Goal: Information Seeking & Learning: Learn about a topic

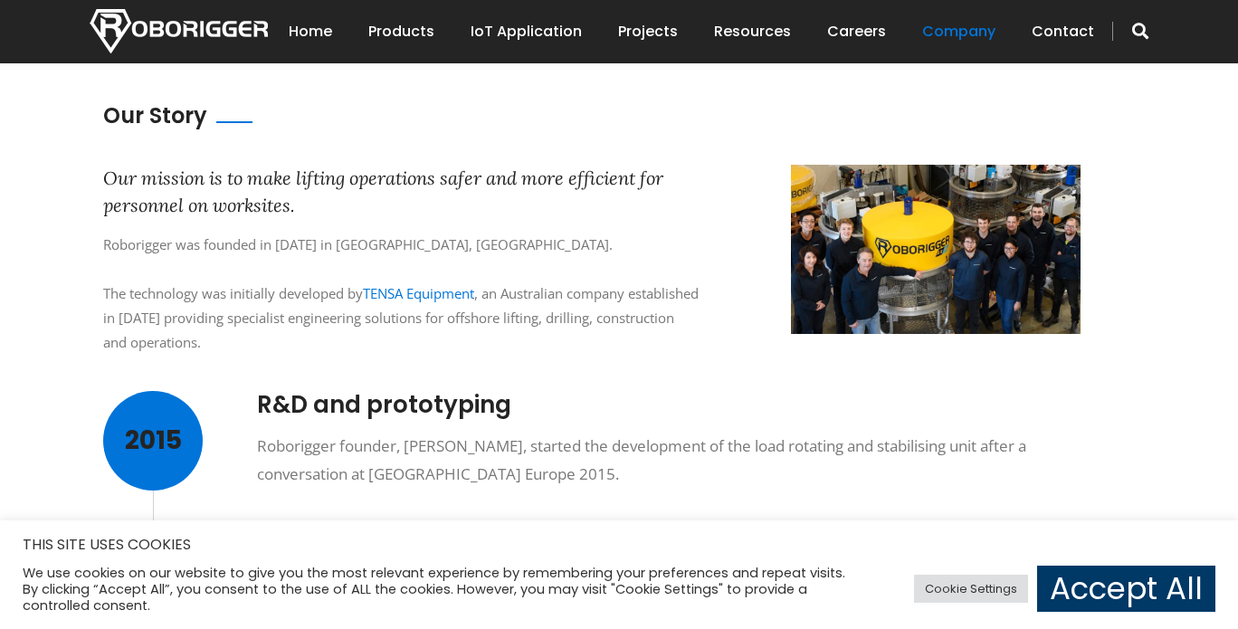
scroll to position [564, 0]
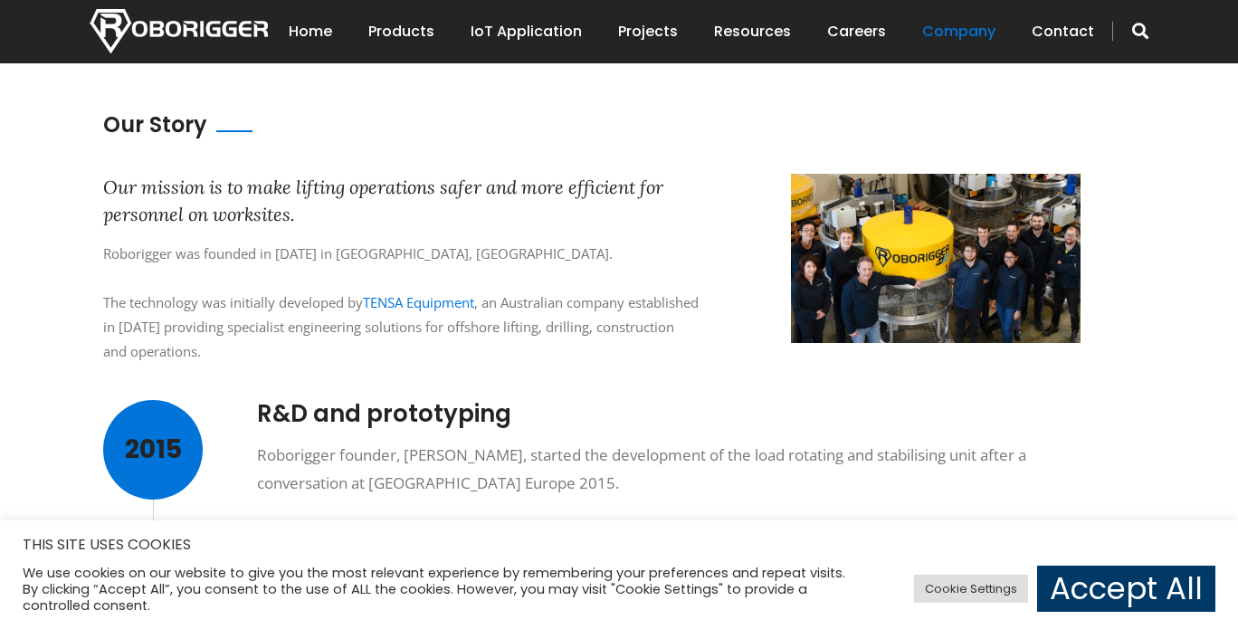
drag, startPoint x: 78, startPoint y: 196, endPoint x: 74, endPoint y: 266, distance: 69.7
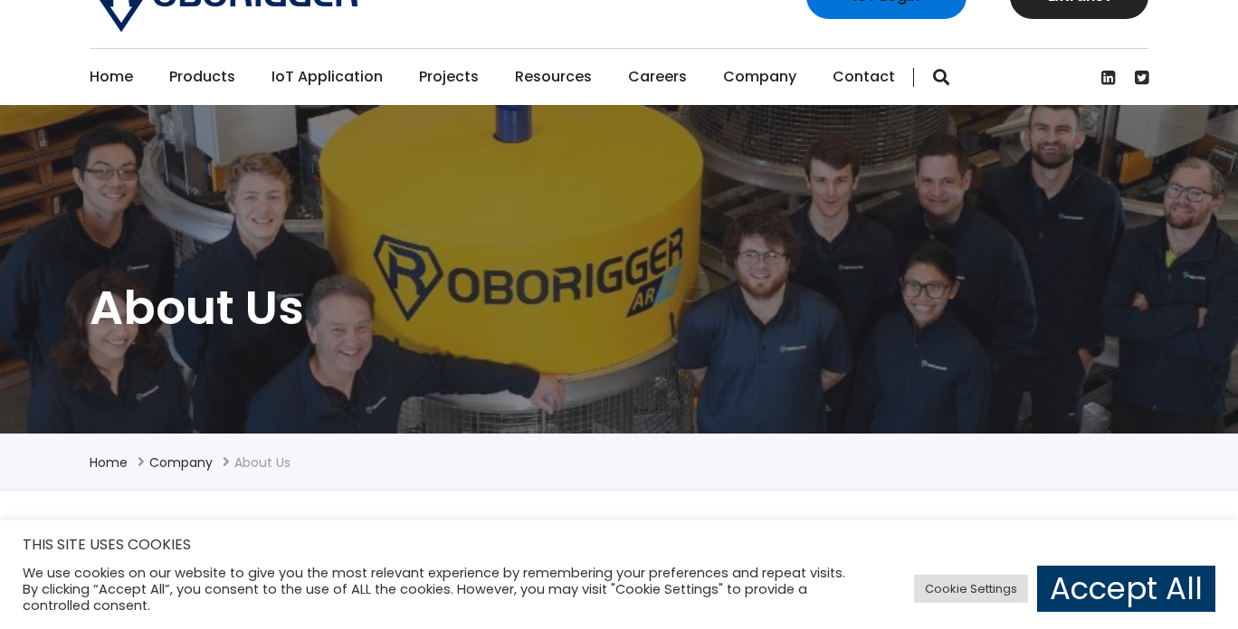
scroll to position [0, 0]
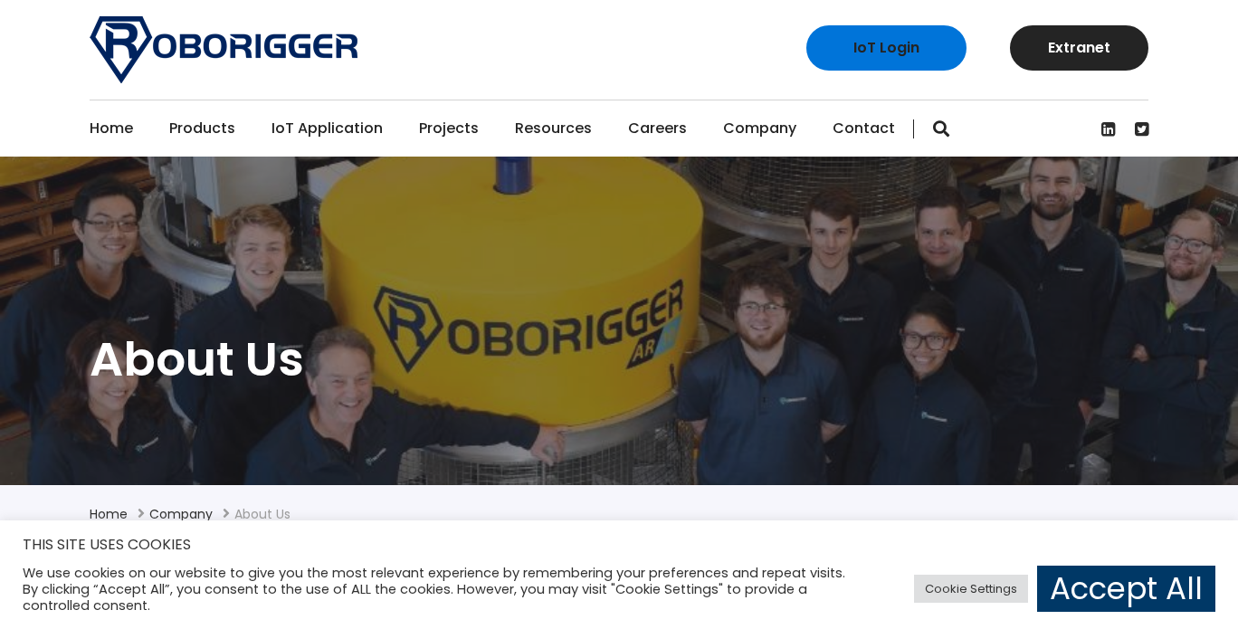
click at [933, 129] on span "button" at bounding box center [941, 128] width 16 height 18
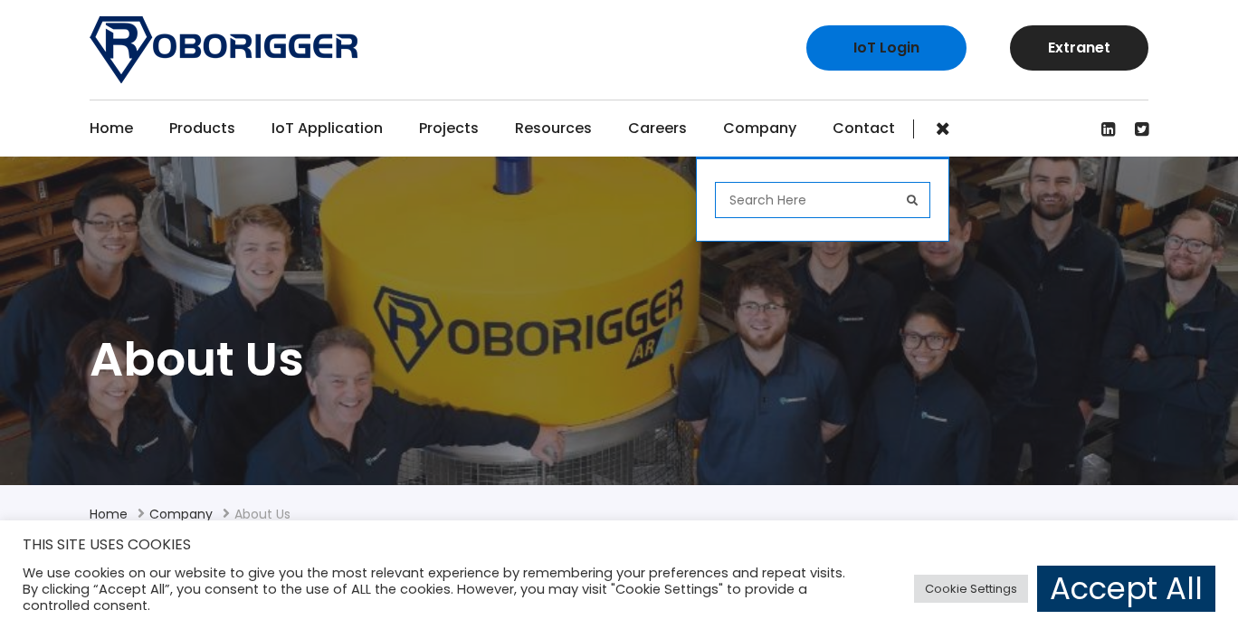
click at [833, 196] on input "search" at bounding box center [822, 200] width 215 height 36
type input "remote release hook"
click at [894, 182] on button "submit" at bounding box center [912, 200] width 36 height 36
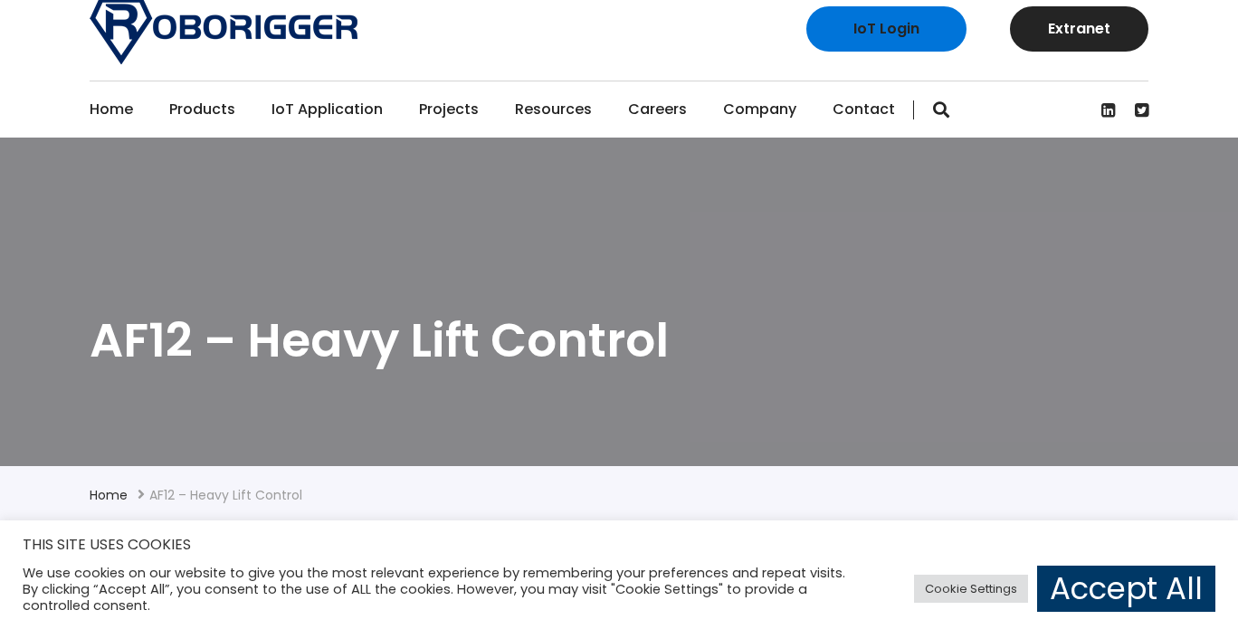
scroll to position [8, 0]
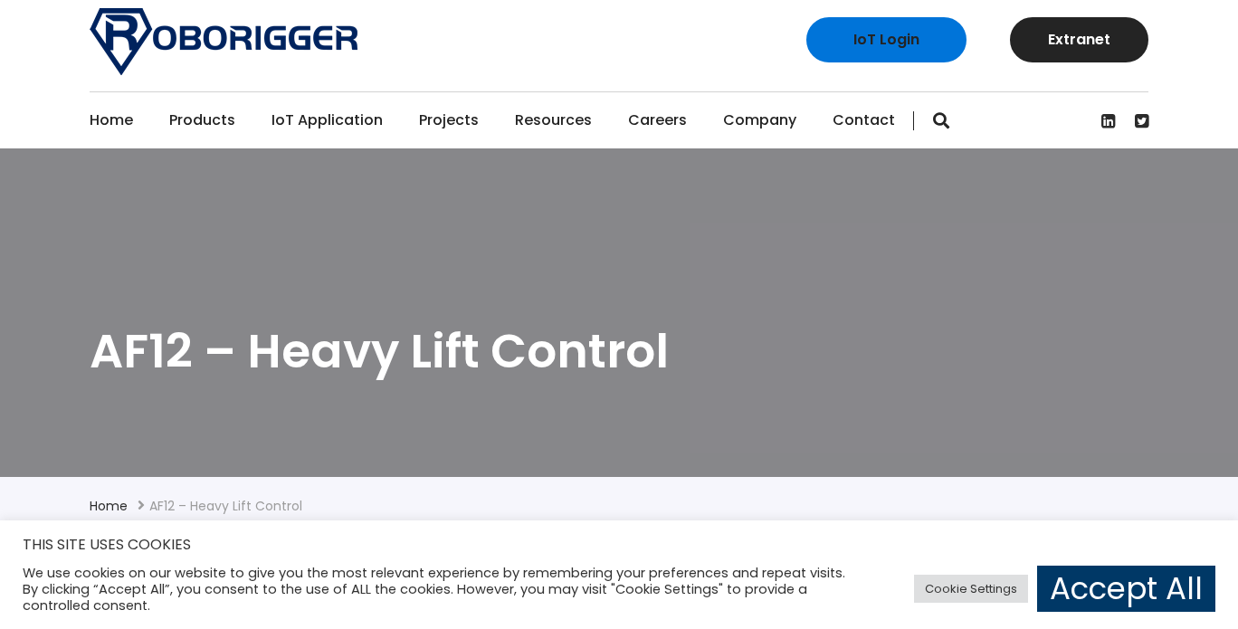
click at [934, 133] on div "Home Products Why use Roborigger Roborigger Units Specialised Spreader & Lift F…" at bounding box center [619, 119] width 1058 height 57
click at [933, 118] on span "button" at bounding box center [941, 120] width 16 height 18
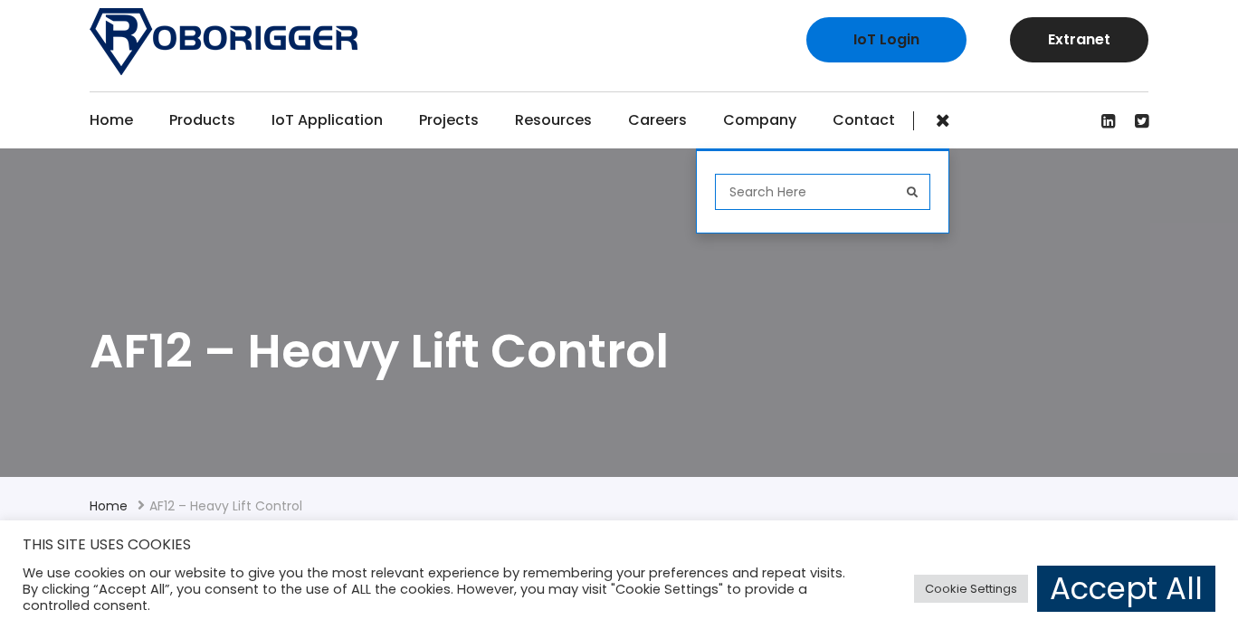
click at [836, 203] on input "search" at bounding box center [822, 192] width 215 height 36
type input "IOT"
click at [894, 174] on button "submit" at bounding box center [912, 192] width 36 height 36
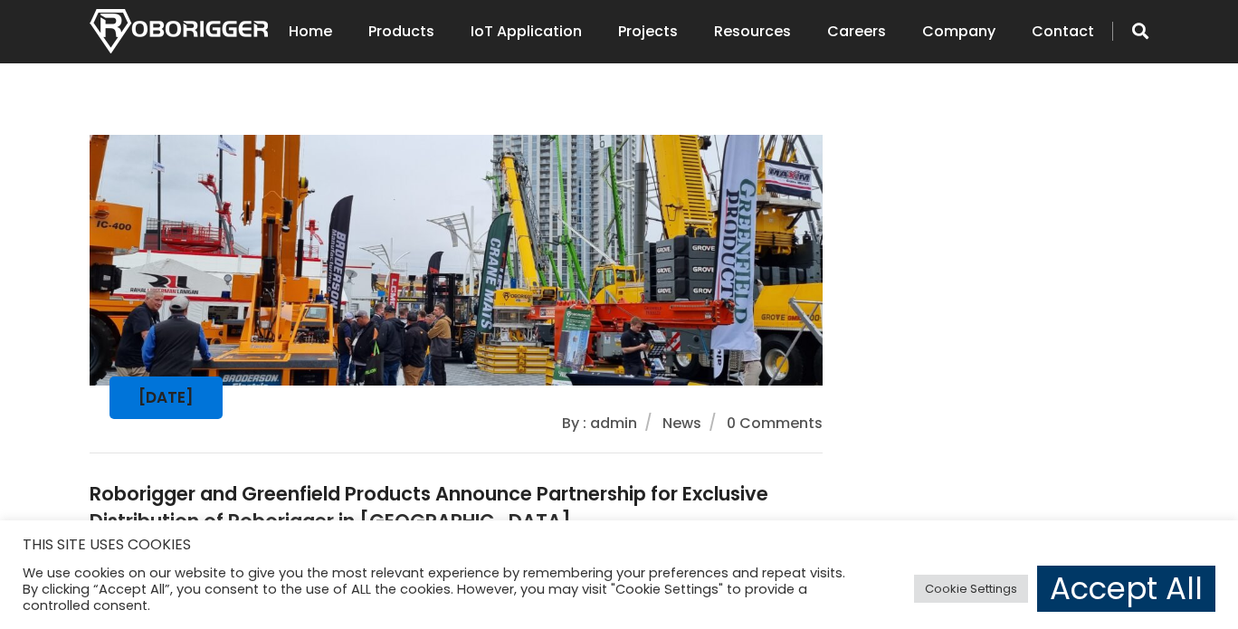
scroll to position [1836, 0]
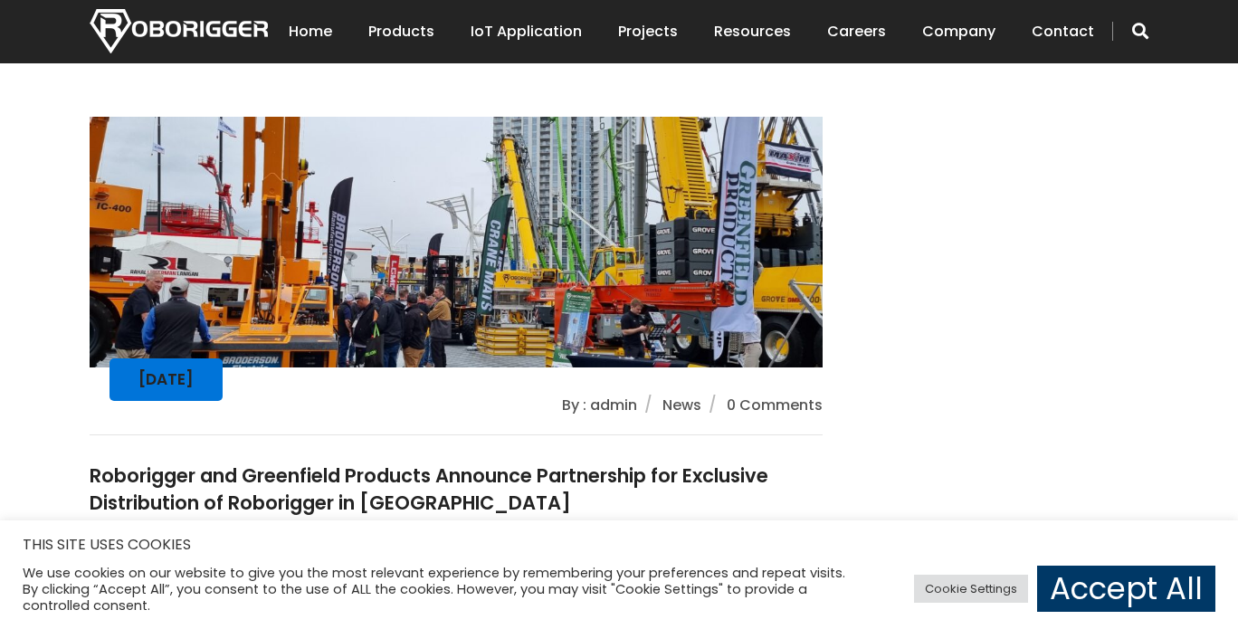
drag, startPoint x: 1237, startPoint y: 258, endPoint x: 1242, endPoint y: 288, distance: 30.3
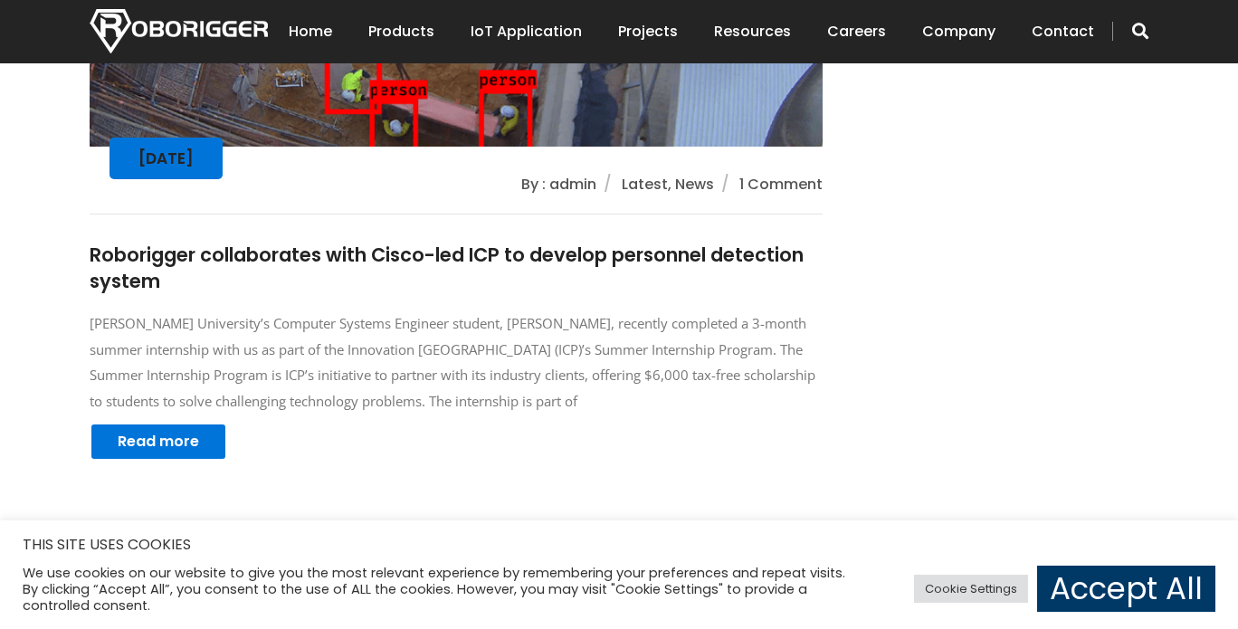
scroll to position [0, 0]
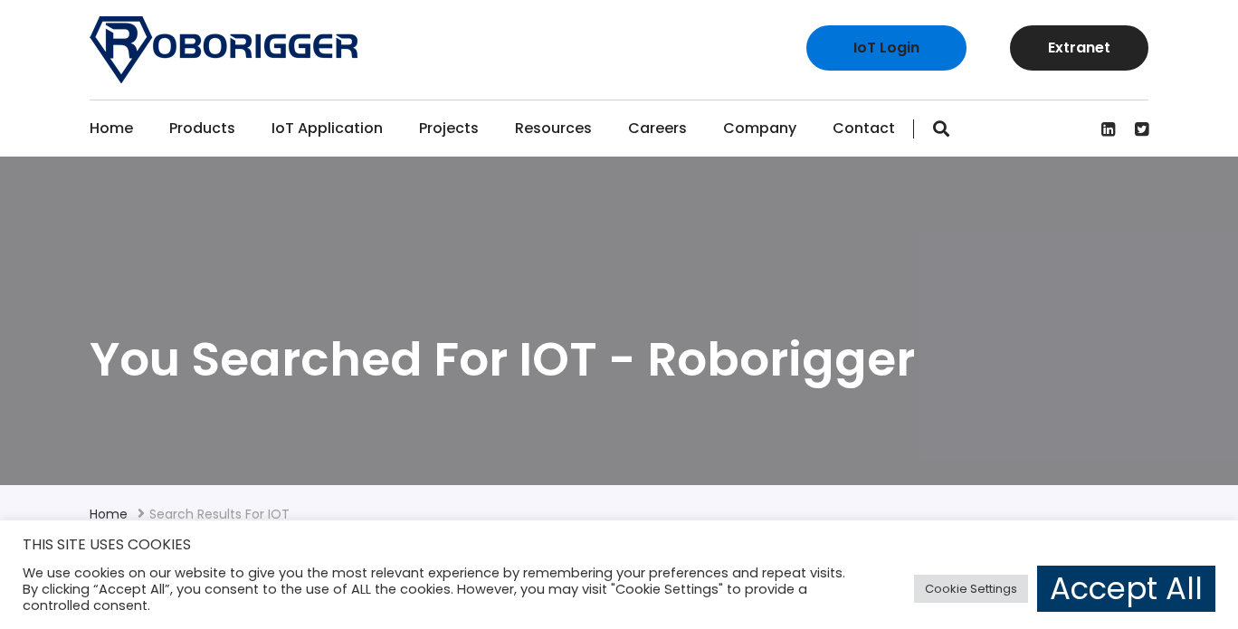
click at [315, 51] on img at bounding box center [224, 49] width 268 height 67
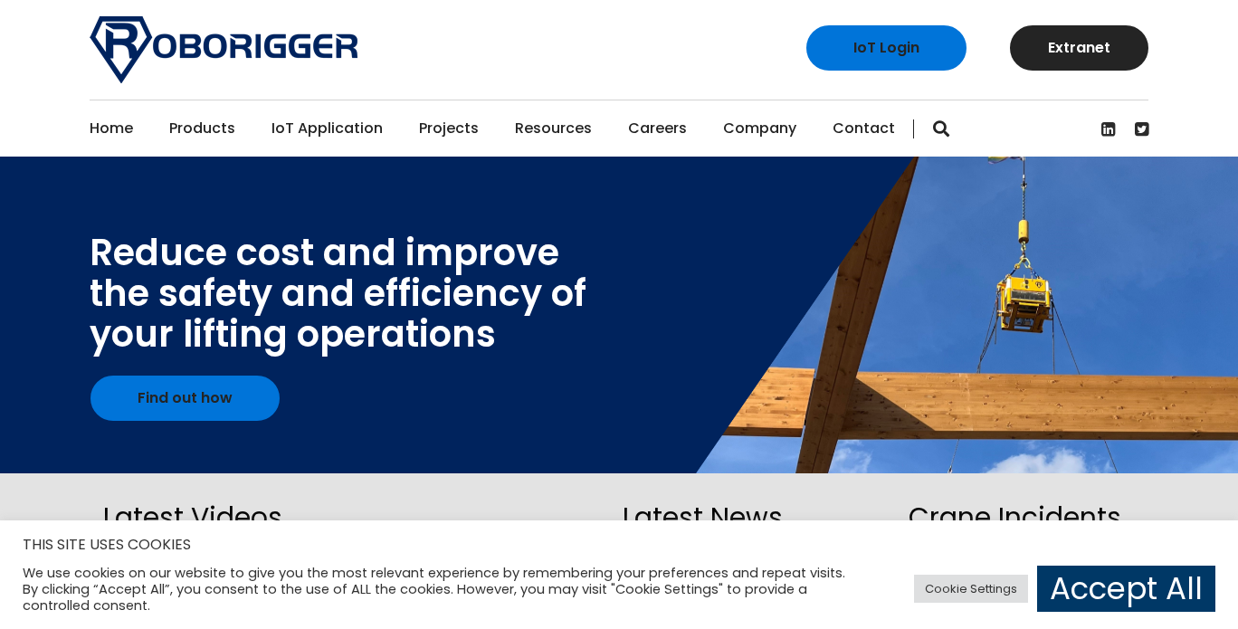
click at [933, 129] on span "button" at bounding box center [941, 128] width 16 height 18
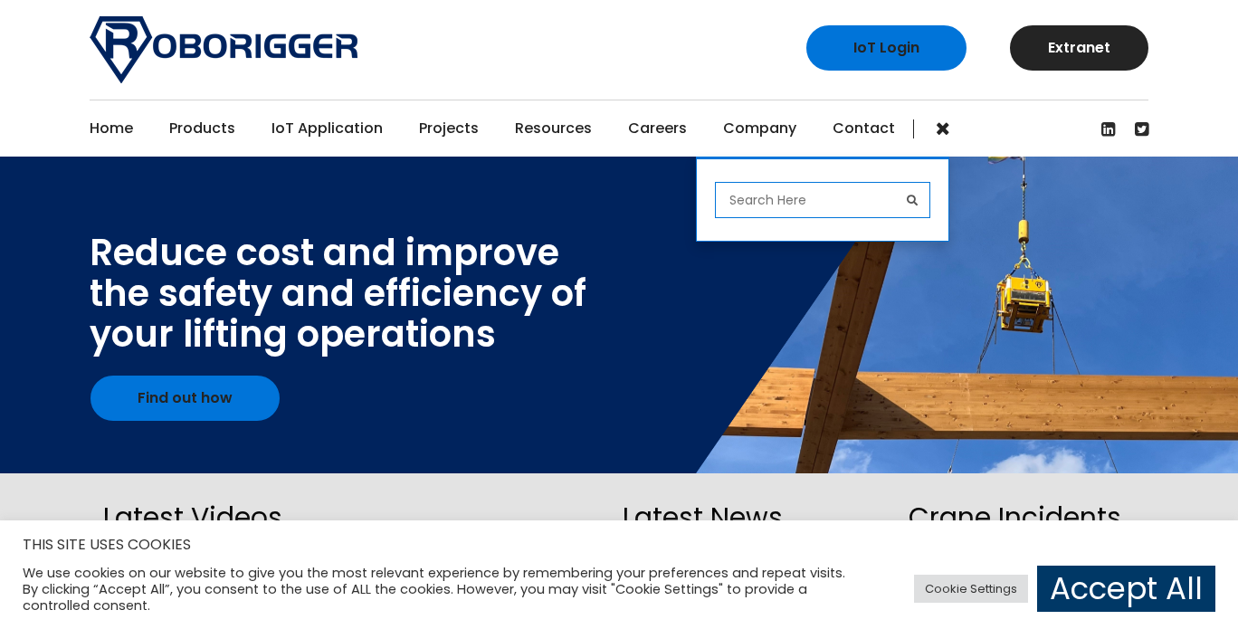
click at [832, 200] on input "search" at bounding box center [822, 200] width 215 height 36
type input "Cody"
click at [894, 182] on button "submit" at bounding box center [912, 200] width 36 height 36
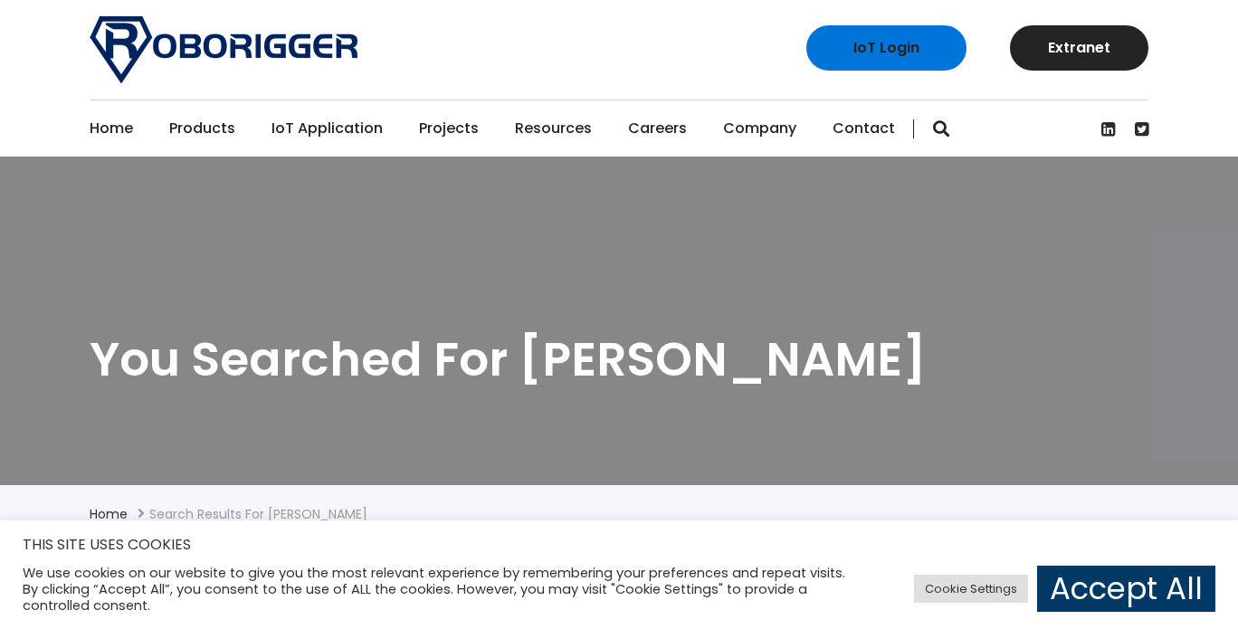
click at [308, 123] on link "IoT Application" at bounding box center [326, 128] width 111 height 56
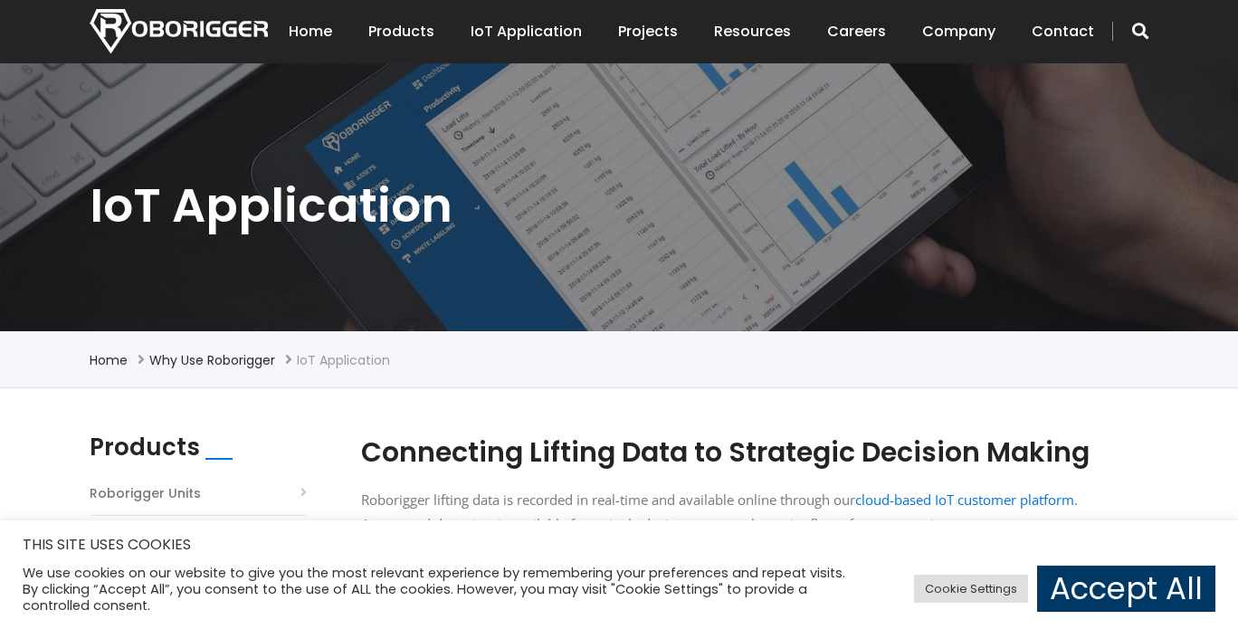
scroll to position [145, 0]
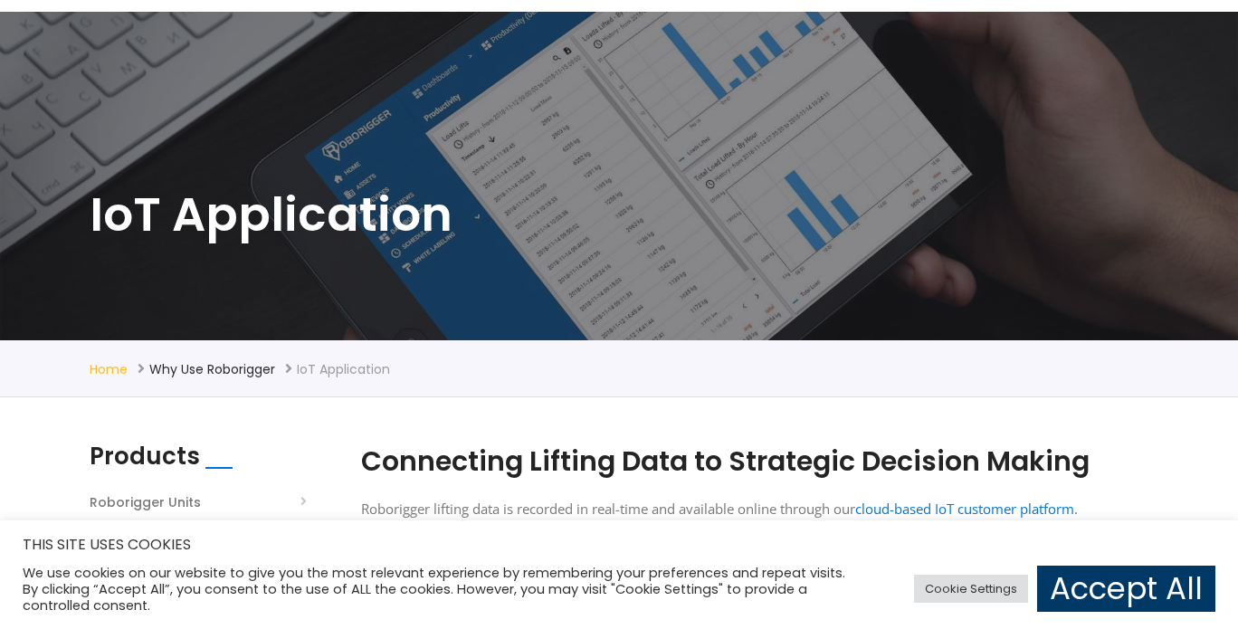
click at [103, 368] on link "Home" at bounding box center [109, 369] width 38 height 18
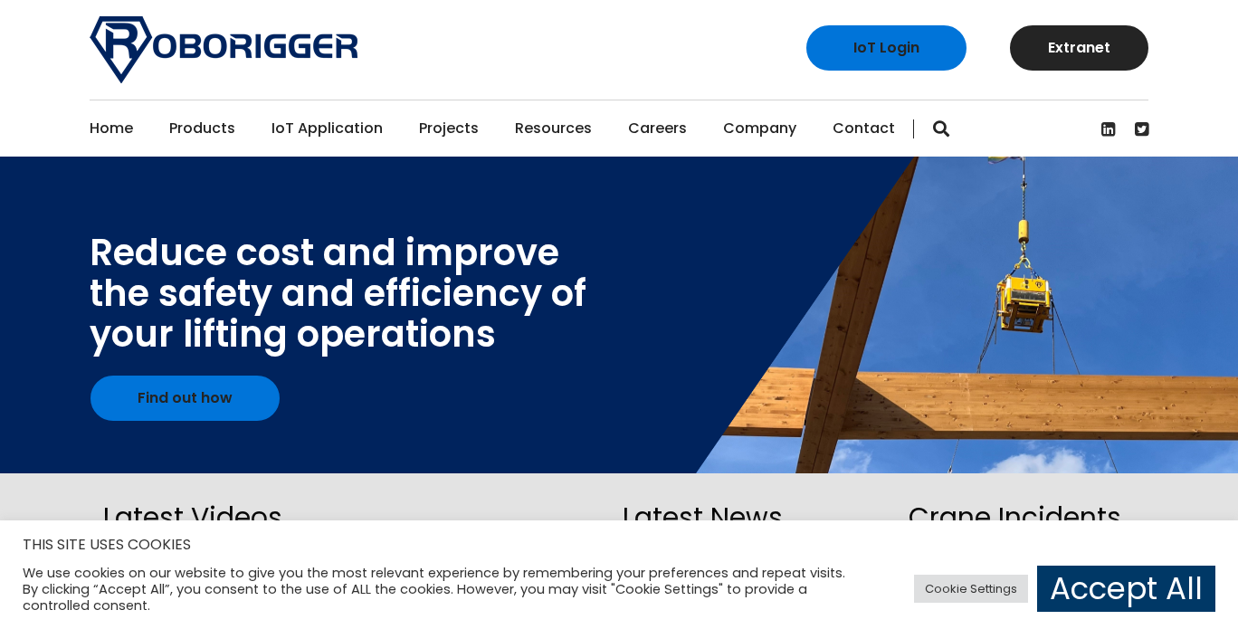
click at [456, 128] on link "Projects" at bounding box center [449, 128] width 60 height 56
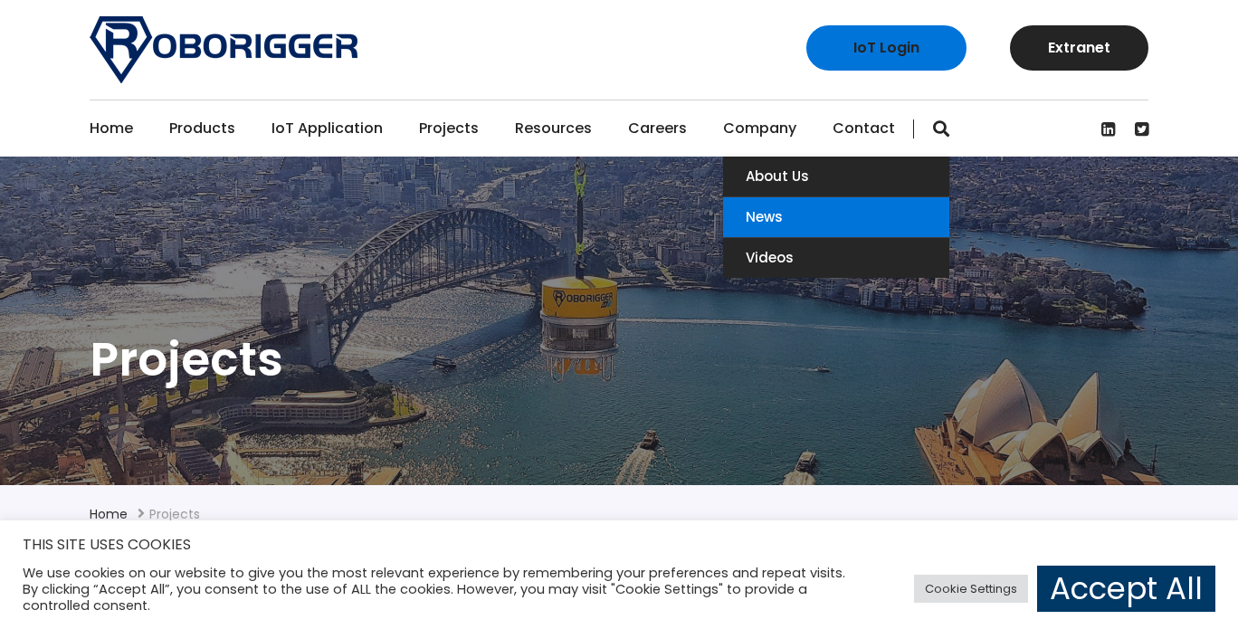
click at [743, 206] on link "News" at bounding box center [836, 217] width 226 height 40
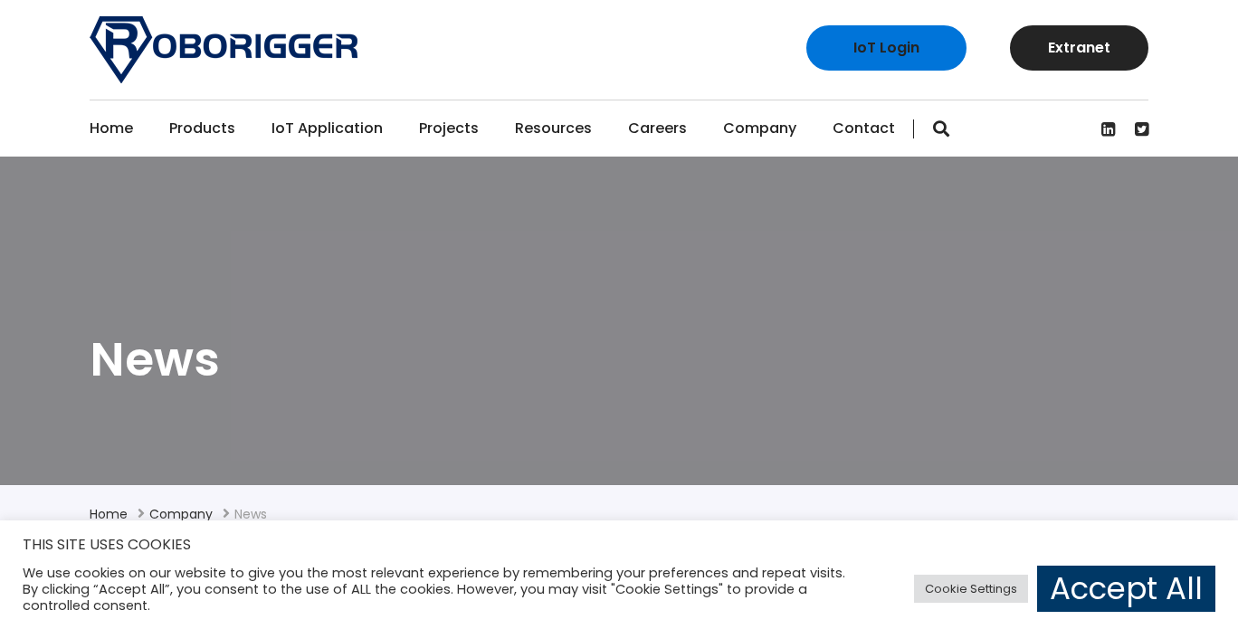
click at [118, 128] on link "Home" at bounding box center [111, 128] width 43 height 56
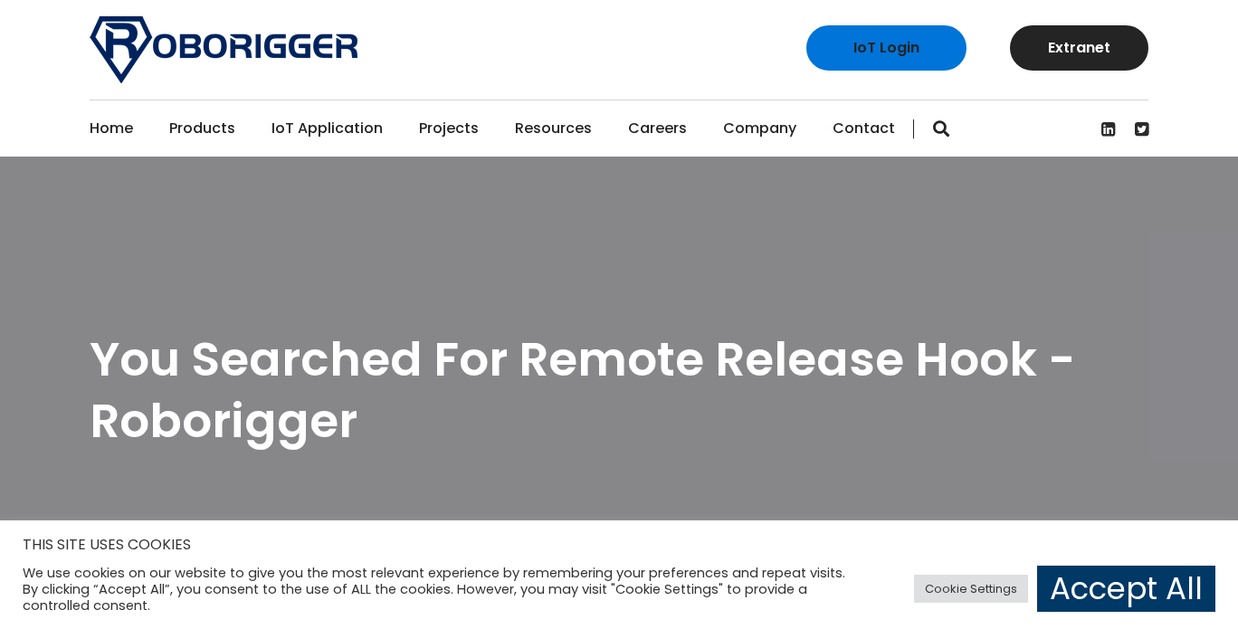
click at [98, 142] on link "Home" at bounding box center [111, 128] width 43 height 56
